Goal: Transaction & Acquisition: Purchase product/service

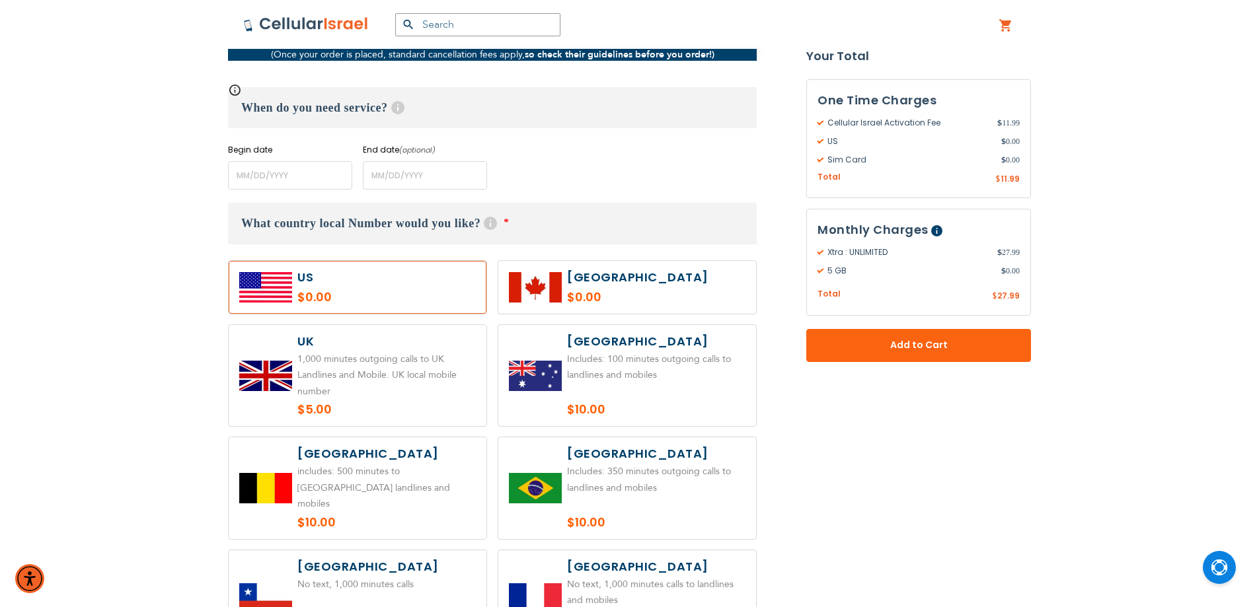
scroll to position [529, 0]
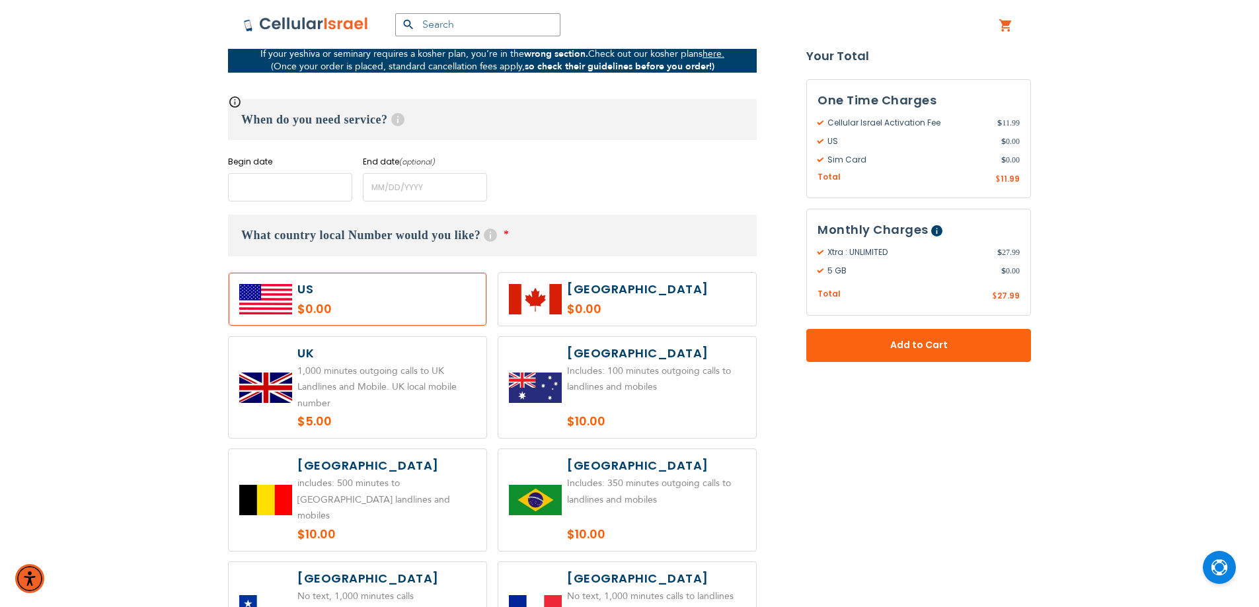
click at [283, 195] on input "name" at bounding box center [290, 187] width 124 height 28
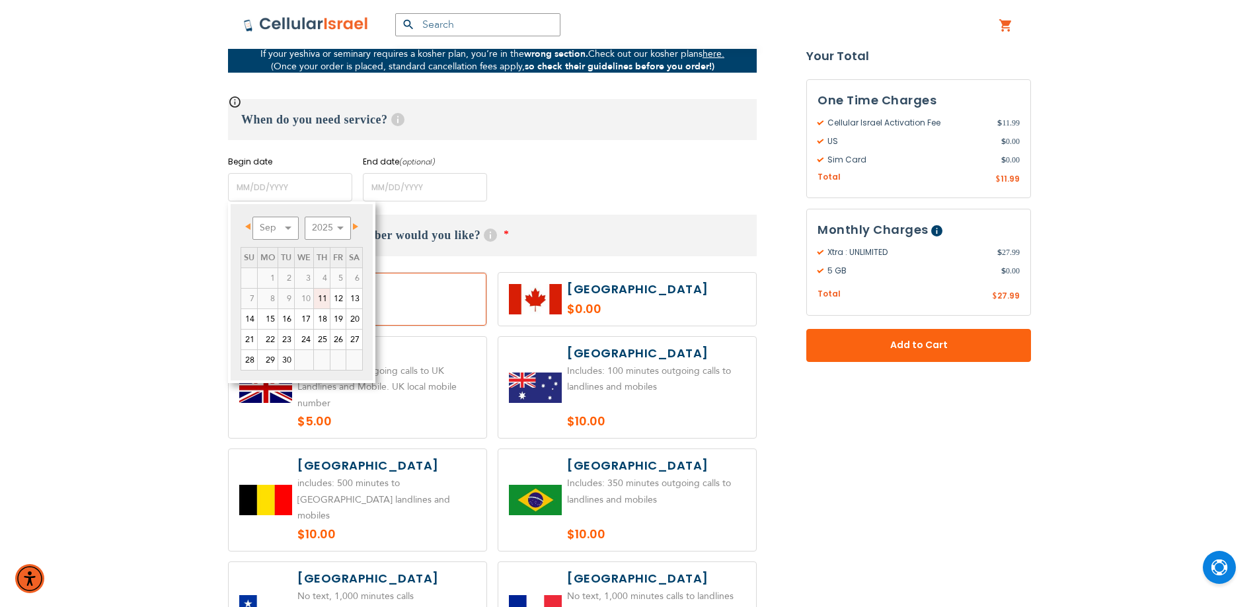
click at [321, 302] on link "11" at bounding box center [322, 299] width 16 height 20
type input "[DATE]"
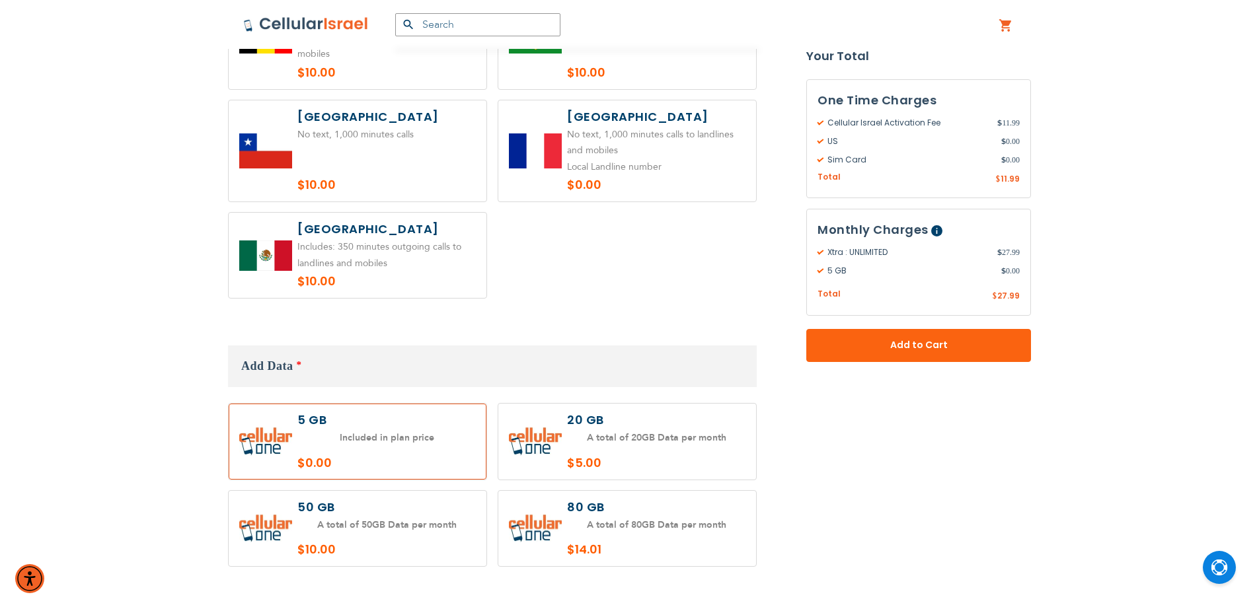
scroll to position [991, 0]
click at [435, 513] on label at bounding box center [358, 528] width 258 height 76
radio input "true"
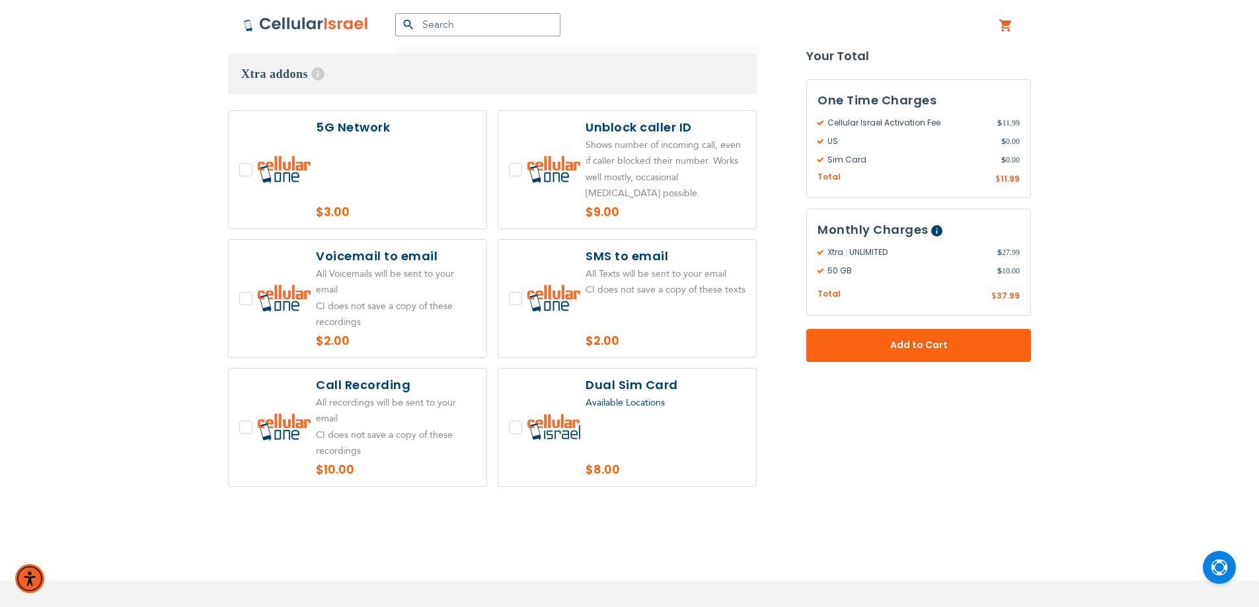
scroll to position [3044, 0]
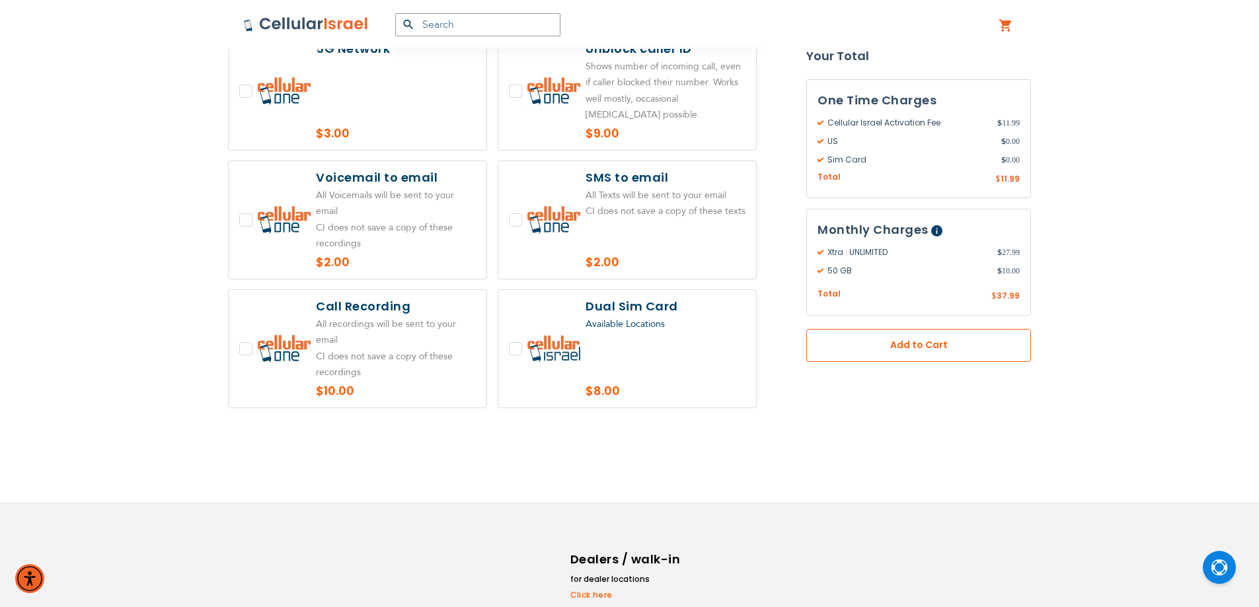
click at [901, 357] on button "Add to Cart" at bounding box center [918, 345] width 225 height 33
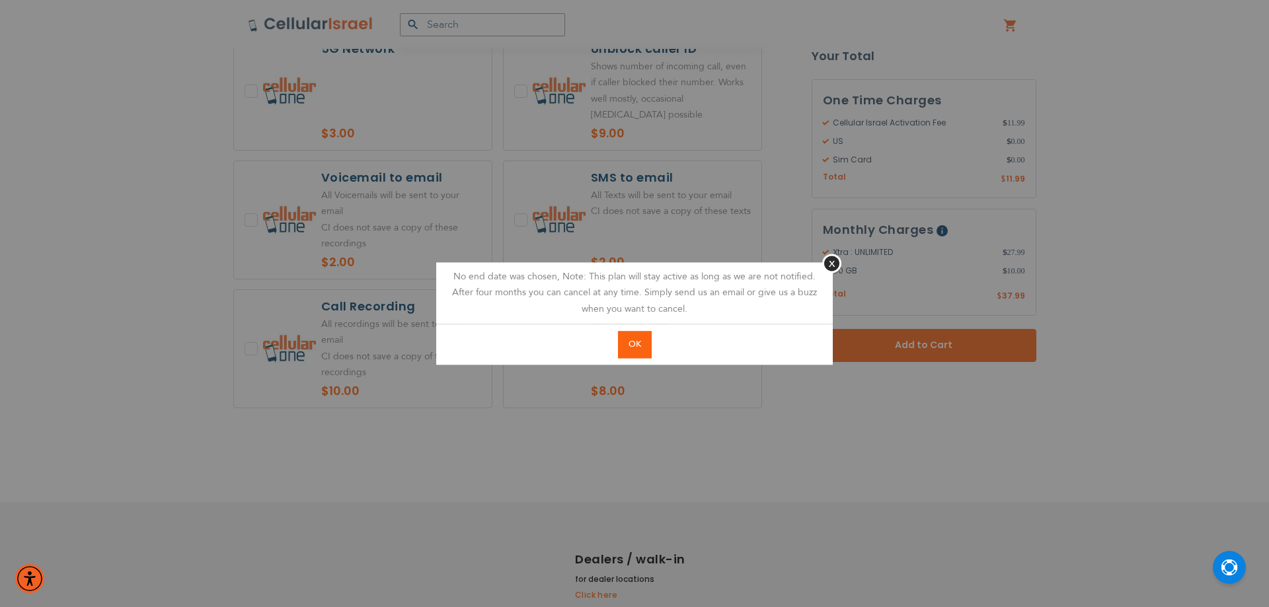
click at [625, 337] on button "OK" at bounding box center [635, 344] width 34 height 27
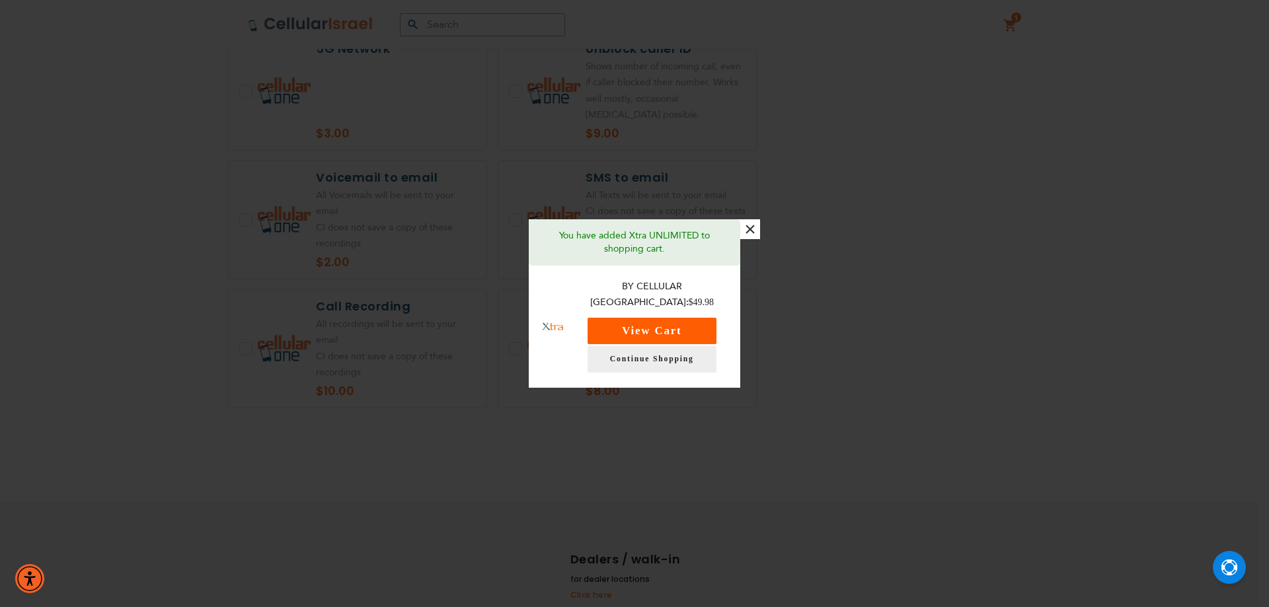
click at [629, 328] on button "View Cart" at bounding box center [652, 331] width 129 height 26
